Goal: Information Seeking & Learning: Find specific fact

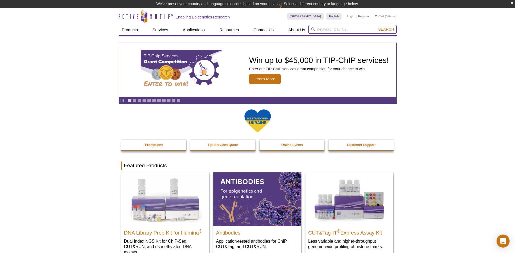
click at [324, 29] on input "search" at bounding box center [353, 29] width 88 height 9
type input "lck"
click at [377, 27] on button "Search" at bounding box center [386, 29] width 19 height 5
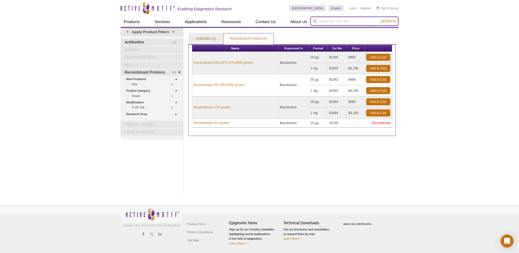
click at [328, 20] on input "search" at bounding box center [354, 21] width 88 height 9
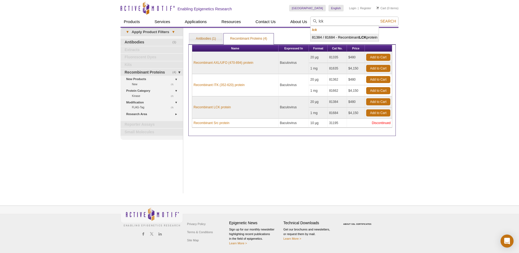
click at [356, 38] on li "81384 / 81684 - Recombinant LCK protein" at bounding box center [345, 38] width 68 height 8
type input "81384 / 81684 - Recombinant LCK protein"
click at [393, 23] on span "Search" at bounding box center [389, 21] width 16 height 4
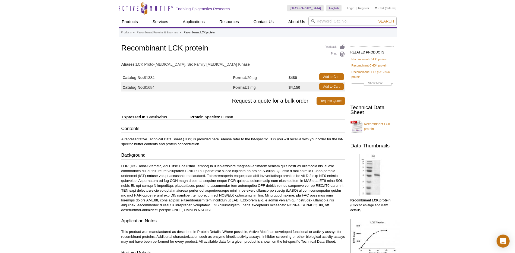
click at [368, 123] on link "Recombinant LCK protein" at bounding box center [372, 126] width 43 height 16
